Goal: Task Accomplishment & Management: Complete application form

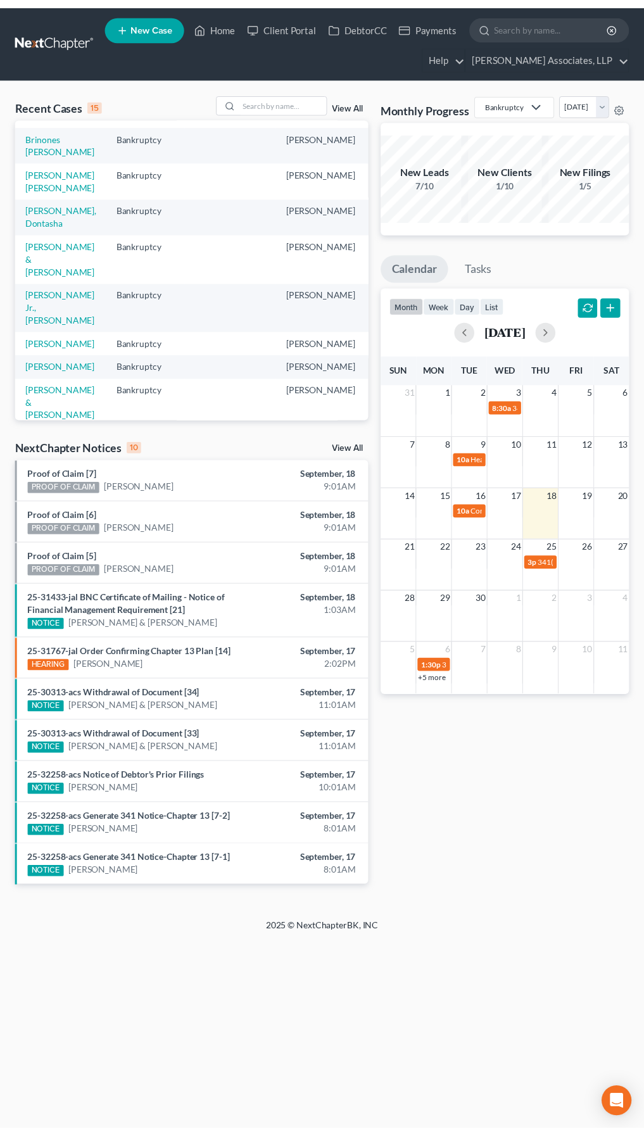
scroll to position [253, 0]
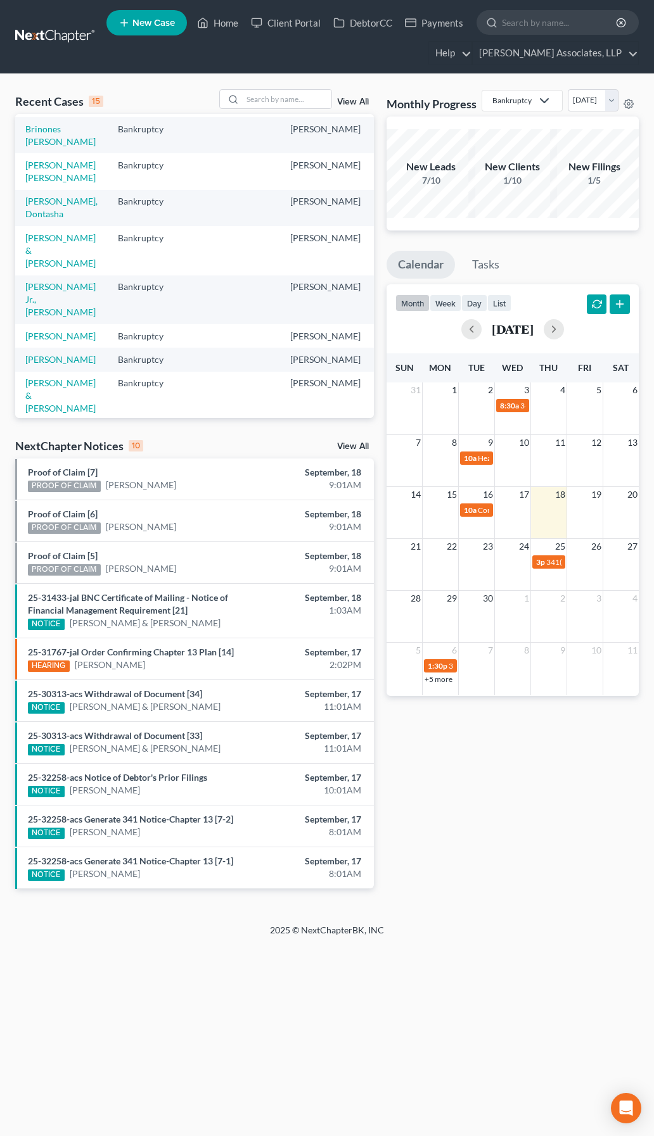
click at [22, 153] on td "Brinones [PERSON_NAME]" at bounding box center [61, 135] width 92 height 36
click at [29, 147] on link "Brinones [PERSON_NAME]" at bounding box center [60, 135] width 70 height 23
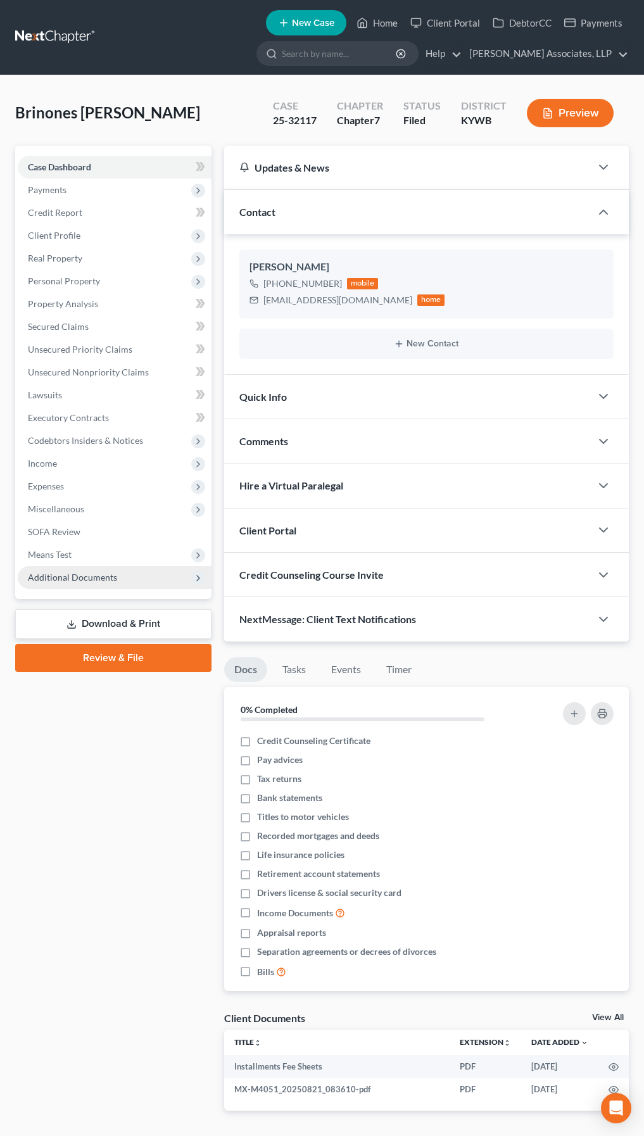
click at [172, 578] on span "Additional Documents" at bounding box center [115, 577] width 194 height 23
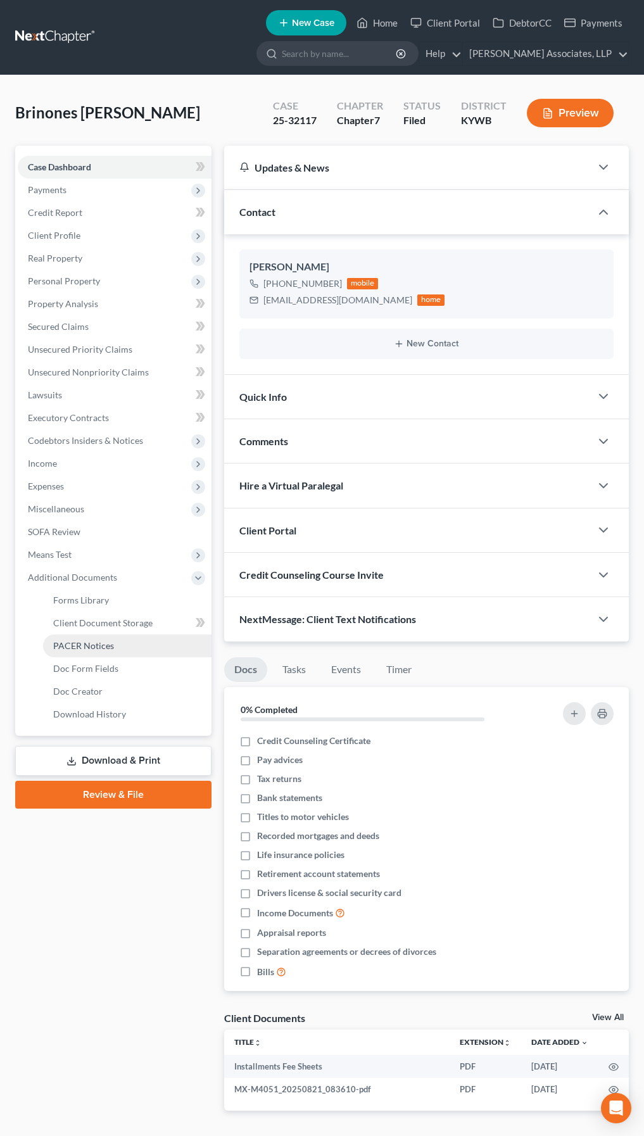
click at [108, 647] on span "PACER Notices" at bounding box center [83, 645] width 61 height 11
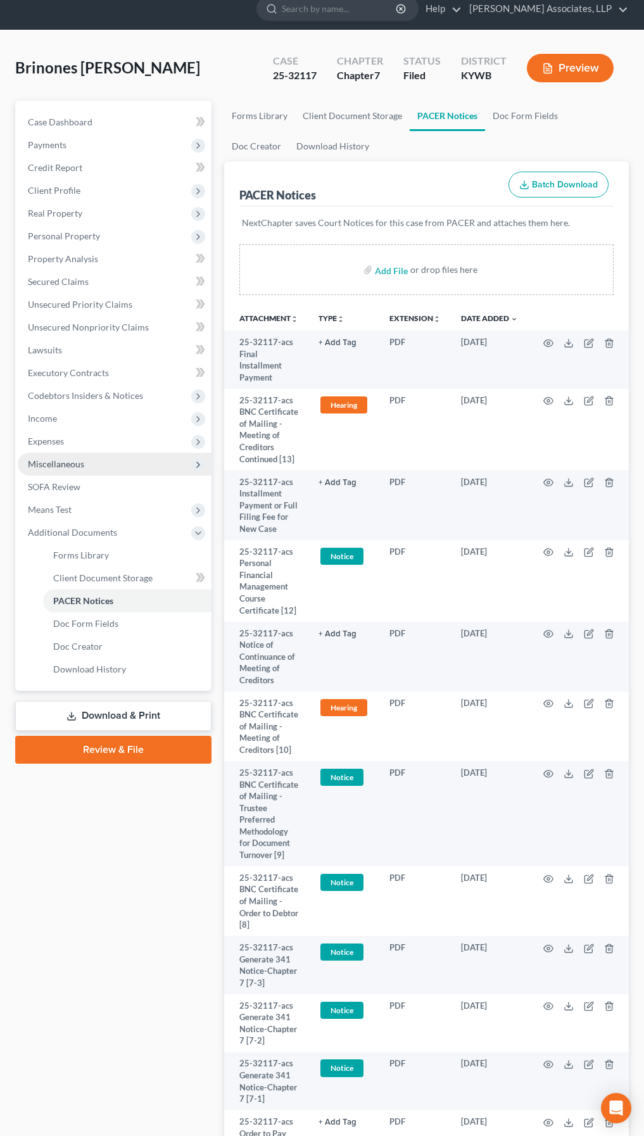
scroll to position [44, 0]
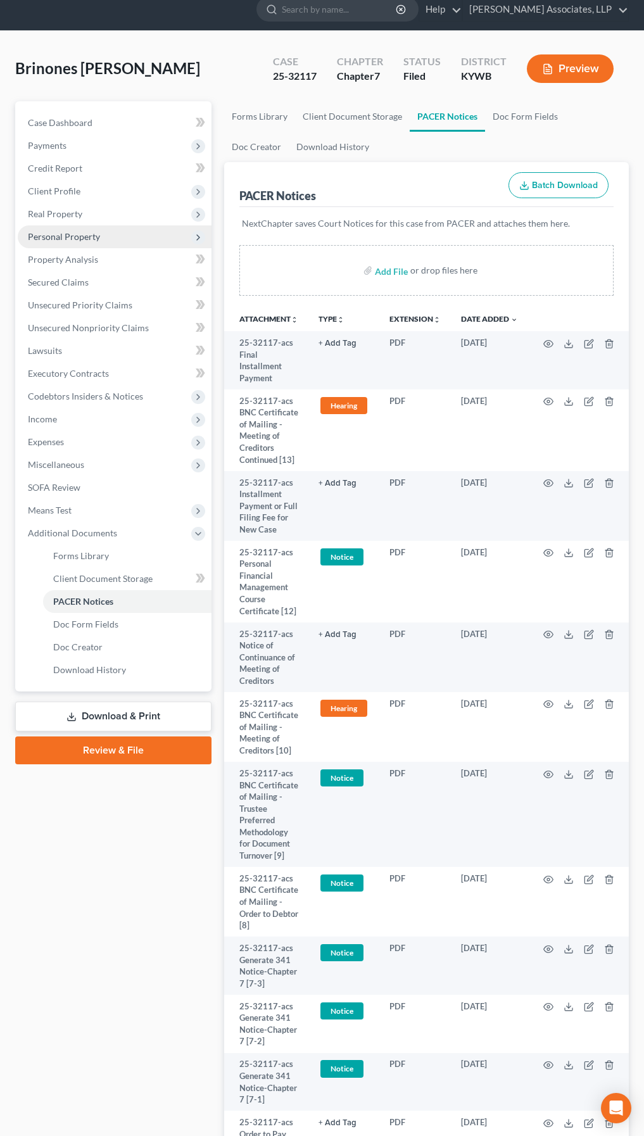
click at [75, 234] on span "Personal Property" at bounding box center [64, 236] width 72 height 11
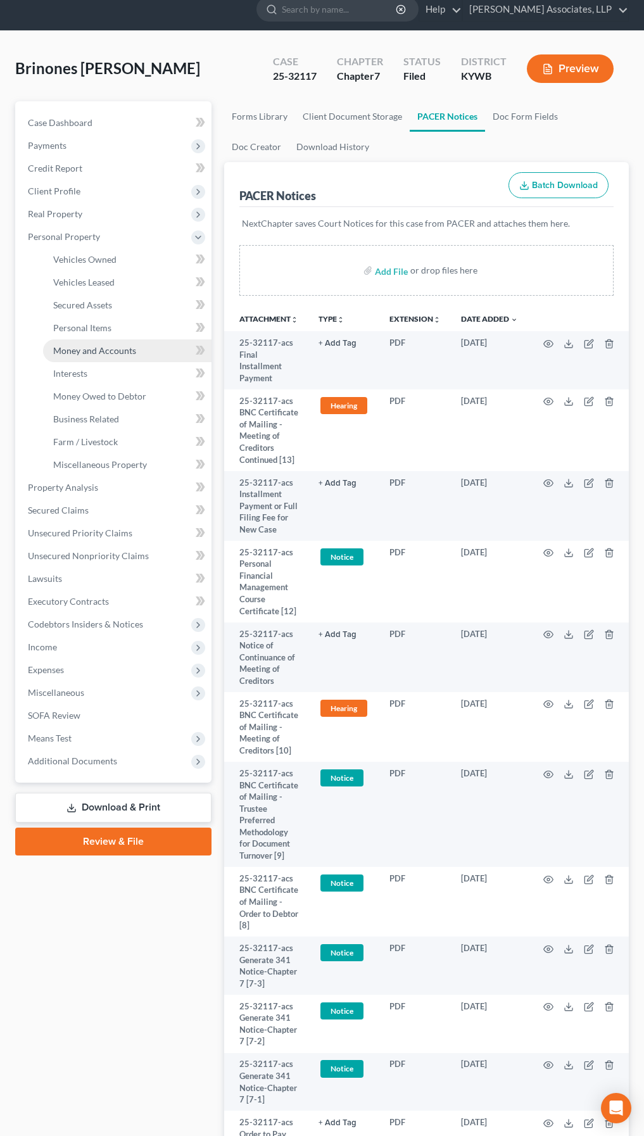
click at [103, 348] on span "Money and Accounts" at bounding box center [94, 350] width 83 height 11
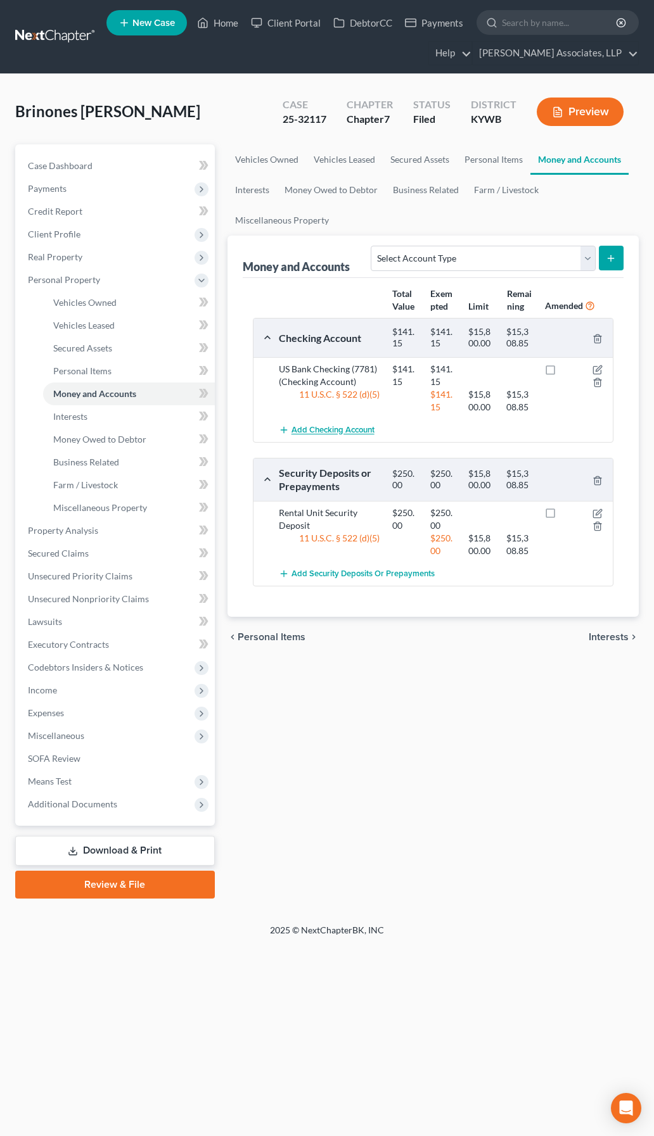
click at [342, 429] on span "Add Checking Account" at bounding box center [332, 431] width 83 height 10
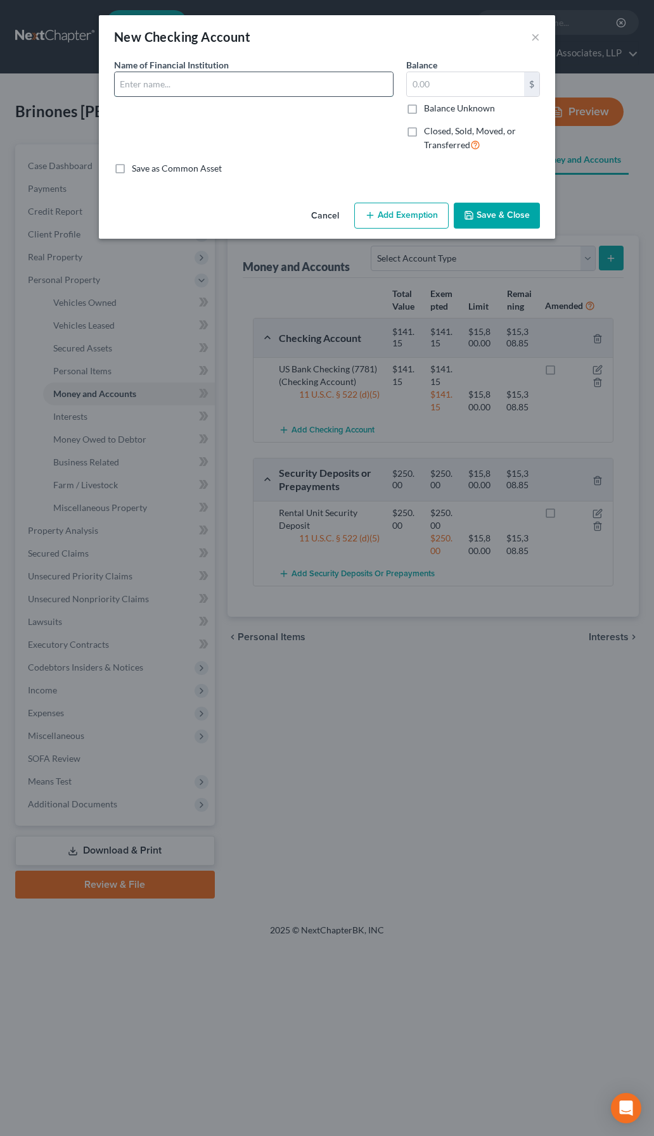
click at [236, 76] on input "text" at bounding box center [254, 84] width 278 height 24
type input "US Bank (6413) owned jointly with Yamilet Ulloa Gonzalez"
click at [424, 110] on label "Balance Unknown" at bounding box center [459, 108] width 71 height 13
click at [429, 110] on input "Balance Unknown" at bounding box center [433, 106] width 8 height 8
checkbox input "true"
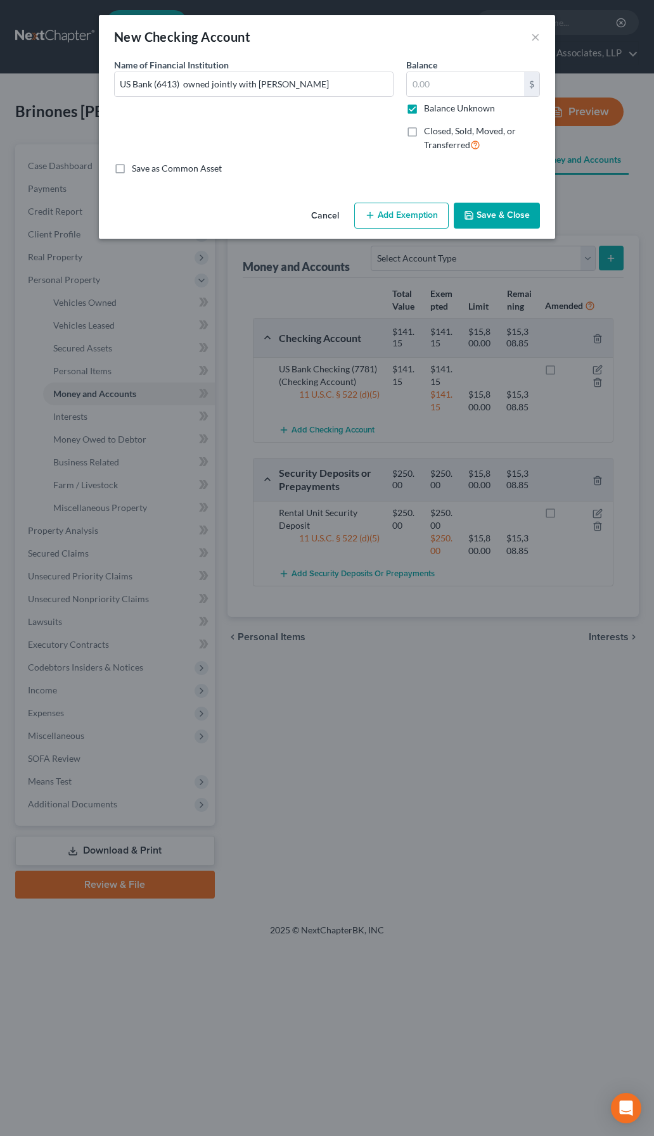
type input "0.00"
click at [394, 209] on button "Add Exemption" at bounding box center [401, 216] width 94 height 27
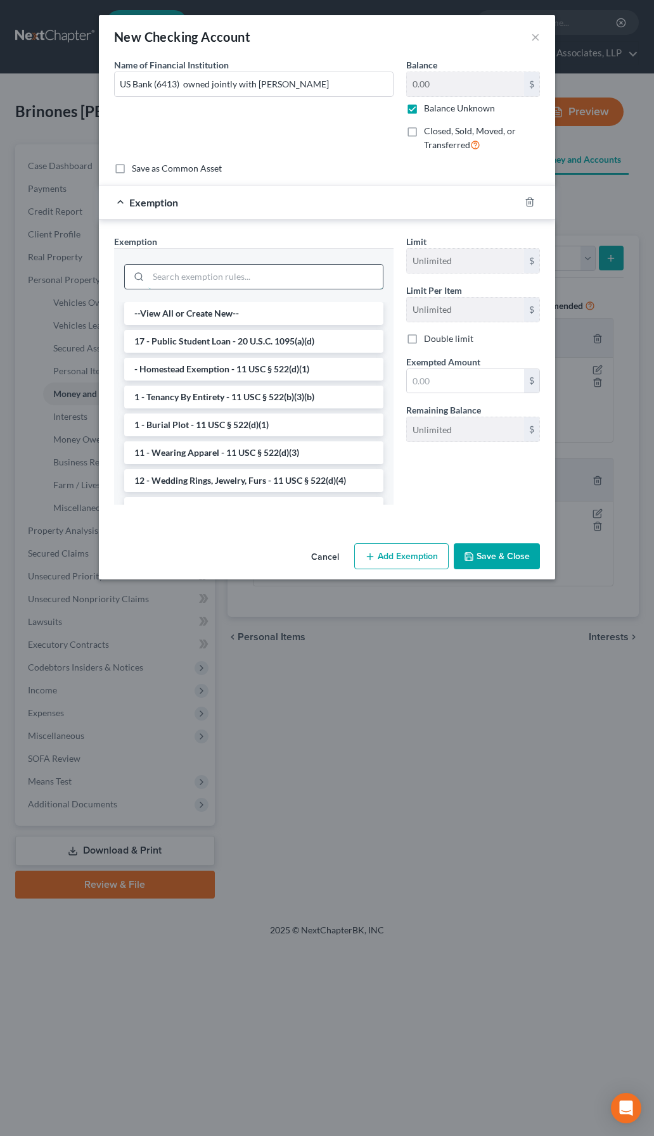
click at [248, 273] on input "search" at bounding box center [265, 277] width 234 height 24
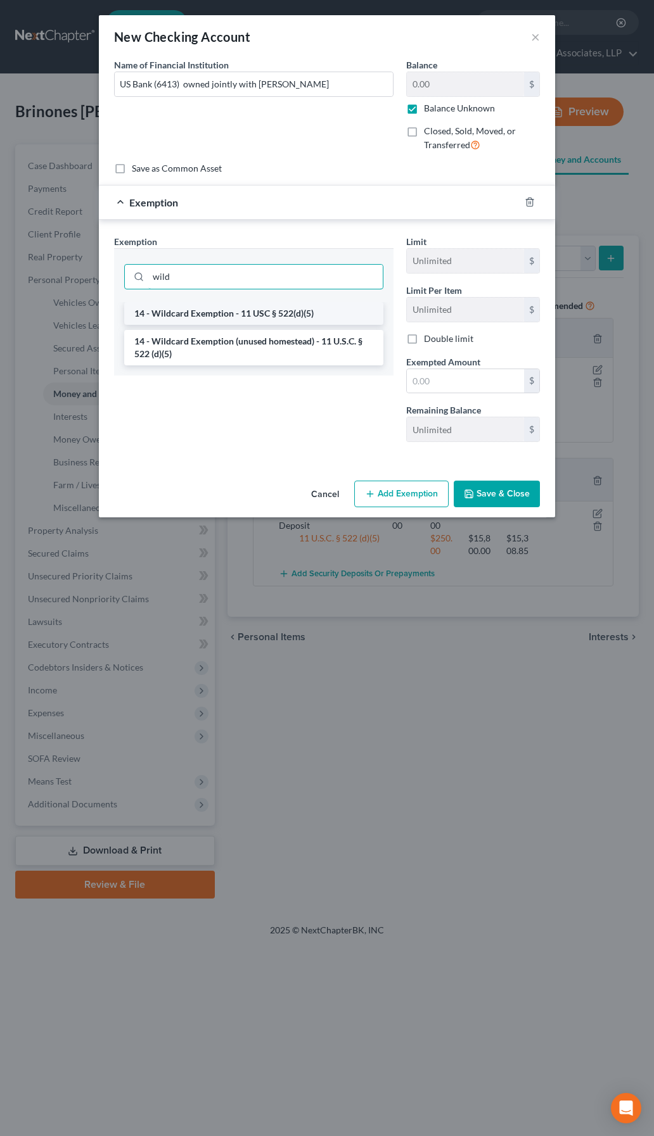
type input "wild"
click at [253, 315] on li "14 - Wildcard Exemption - 11 USC § 522(d)(5)" at bounding box center [253, 313] width 259 height 23
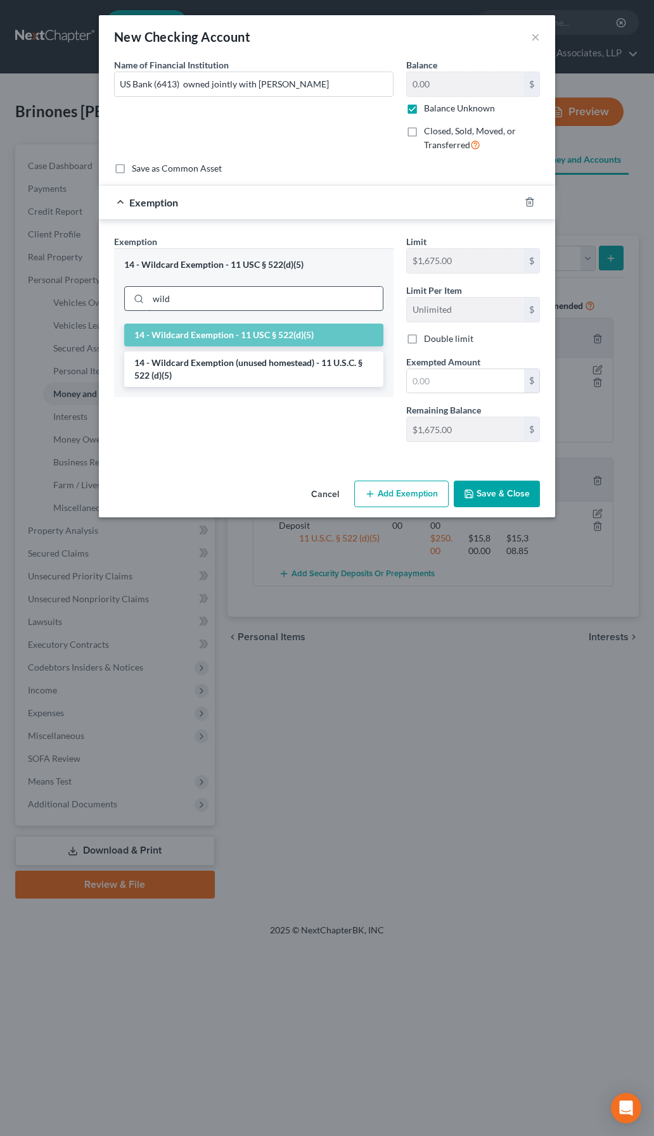
click at [241, 305] on input "wild" at bounding box center [265, 299] width 234 height 24
click at [257, 466] on div "An exemption set must first be selected from the Filing Information section. Co…" at bounding box center [327, 266] width 456 height 417
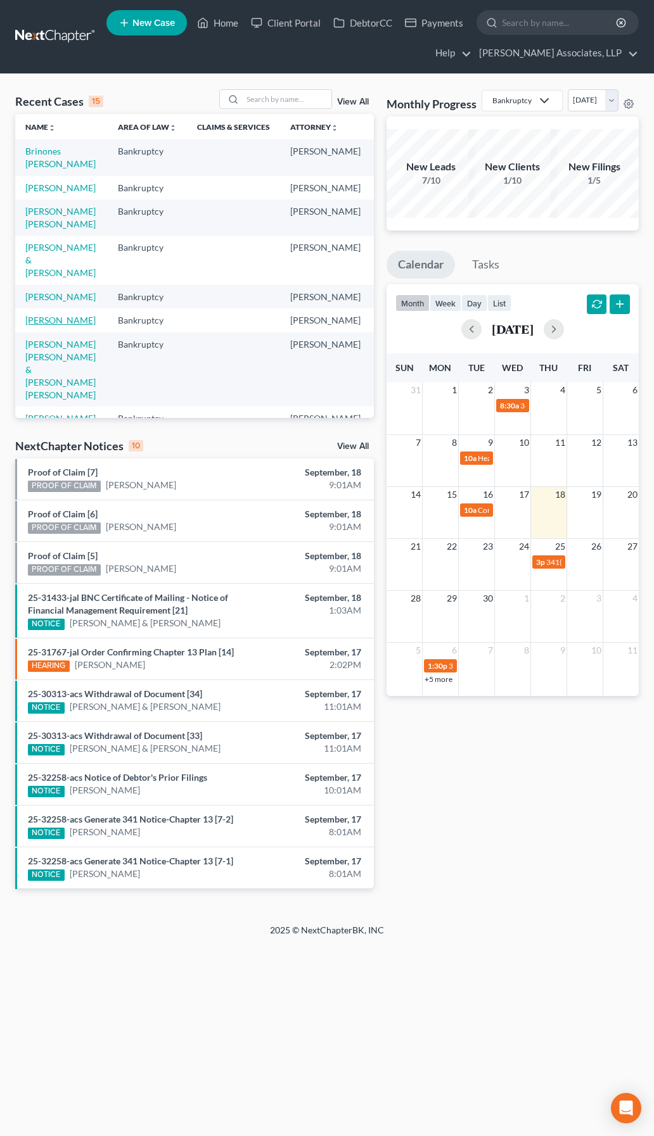
click at [39, 326] on link "[PERSON_NAME]" at bounding box center [60, 320] width 70 height 11
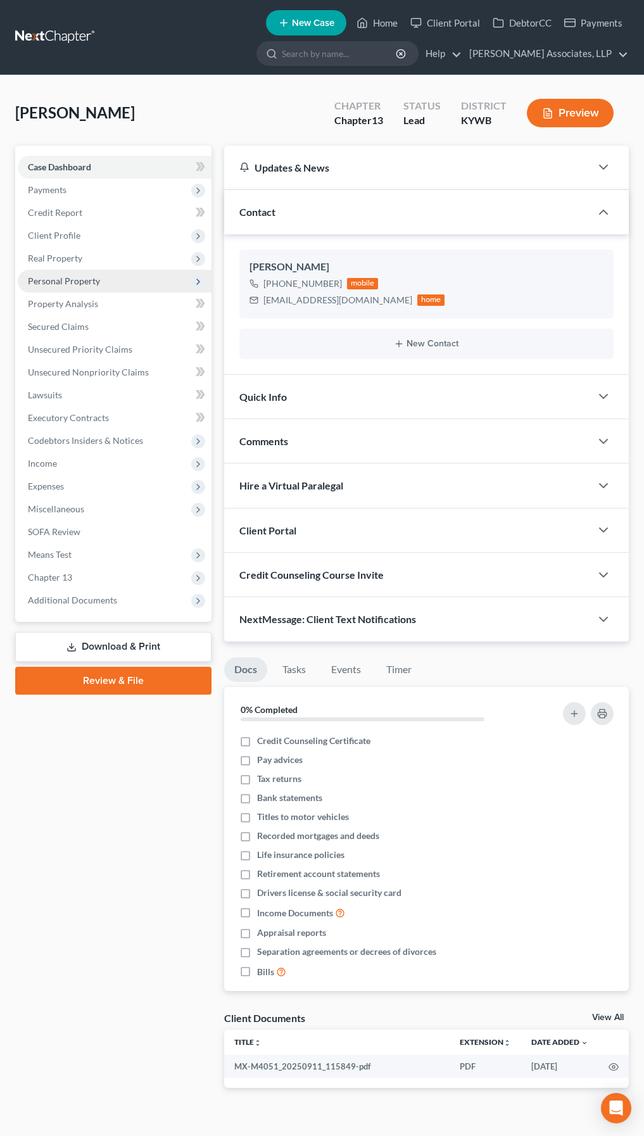
click at [59, 288] on span "Personal Property" at bounding box center [115, 281] width 194 height 23
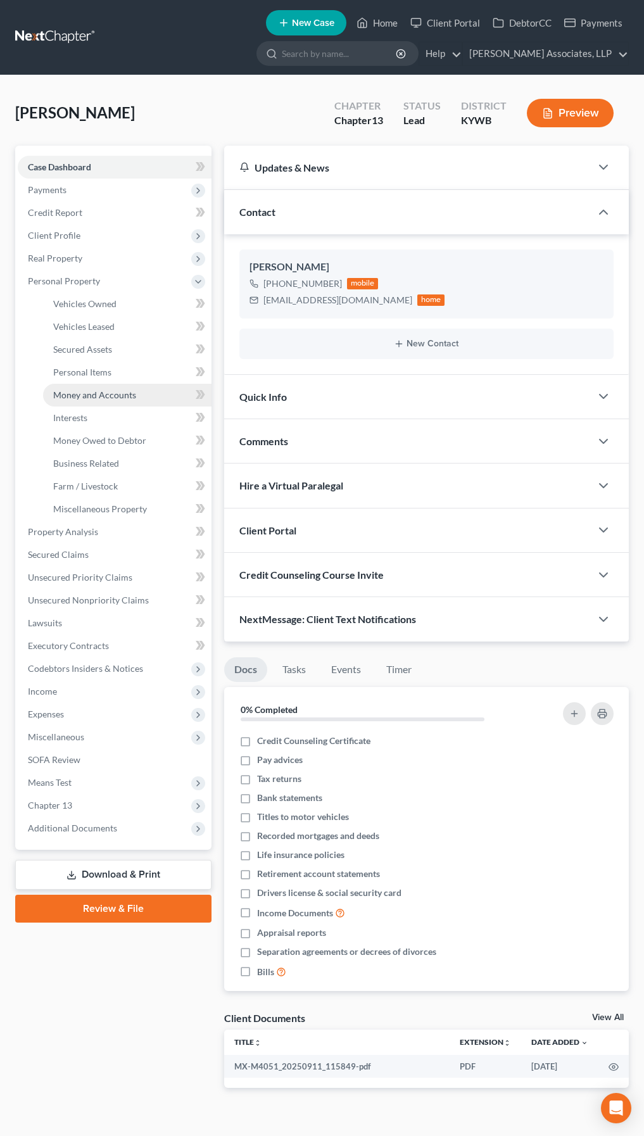
click at [86, 392] on span "Money and Accounts" at bounding box center [94, 395] width 83 height 11
